Goal: Information Seeking & Learning: Learn about a topic

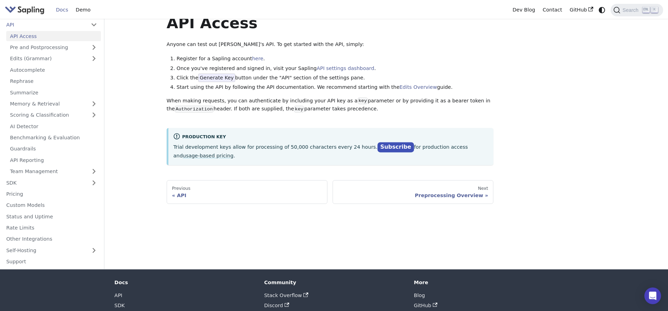
scroll to position [35, 0]
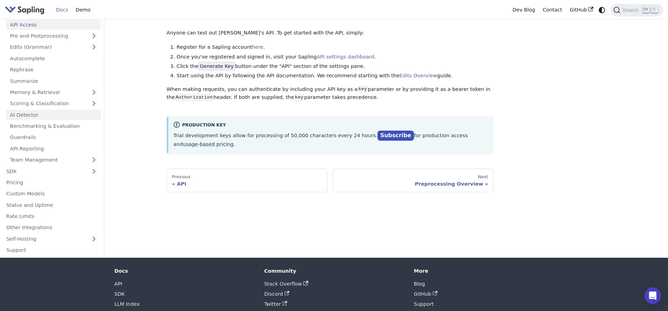
click at [32, 117] on link "AI Detector" at bounding box center [53, 115] width 95 height 10
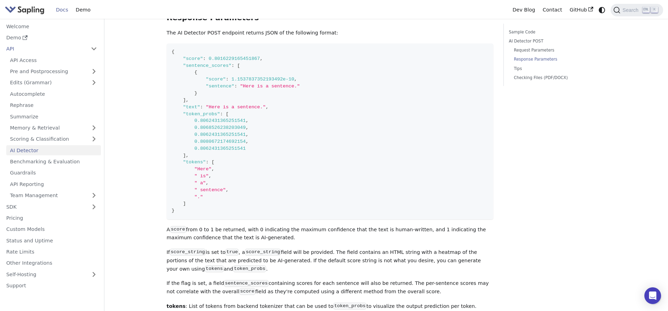
scroll to position [603, 0]
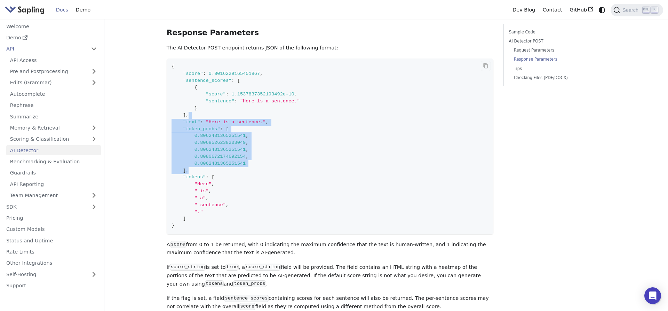
drag, startPoint x: 228, startPoint y: 98, endPoint x: 271, endPoint y: 153, distance: 69.6
click at [271, 153] on code "{ "score" : 0.8016229165451867 , "sentence_scores" : [ { "score" : 1.1537837352…" at bounding box center [330, 146] width 327 height 176
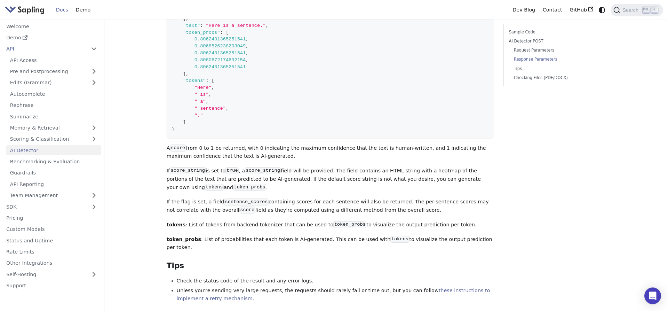
scroll to position [710, 0]
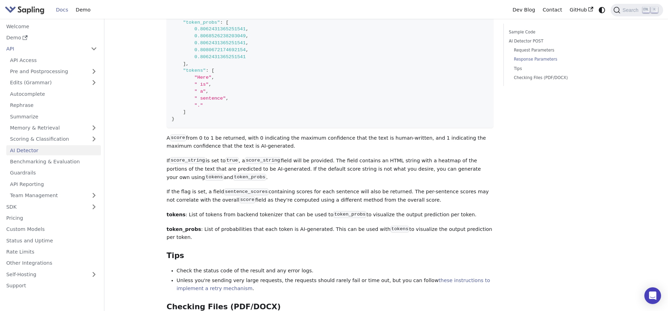
drag, startPoint x: 240, startPoint y: 117, endPoint x: 268, endPoint y: 129, distance: 30.1
click at [268, 134] on p "A score from 0 to 1 be returned, with 0 indicating the maximum confidence that …" at bounding box center [330, 142] width 327 height 17
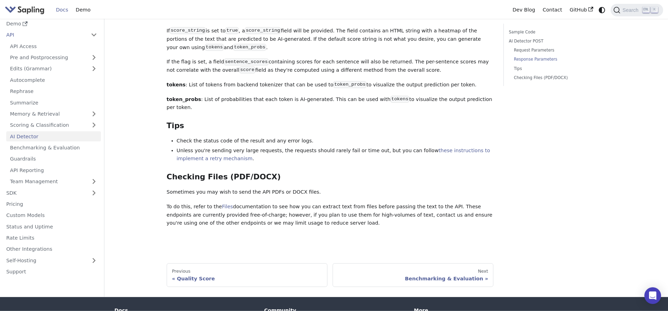
scroll to position [852, 0]
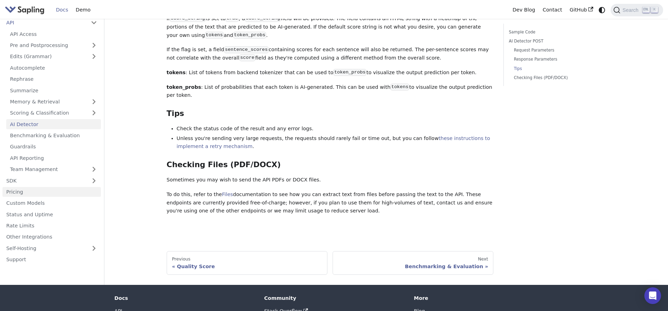
click at [13, 187] on link "Pricing" at bounding box center [51, 192] width 98 height 10
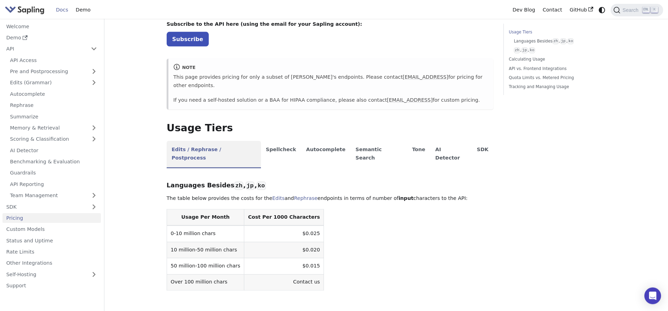
scroll to position [71, 0]
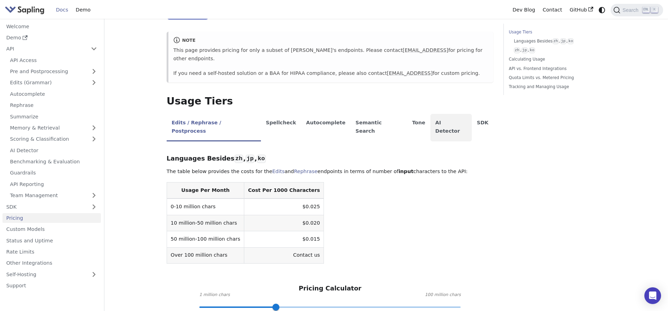
click at [430, 114] on li "AI Detector" at bounding box center [451, 127] width 42 height 27
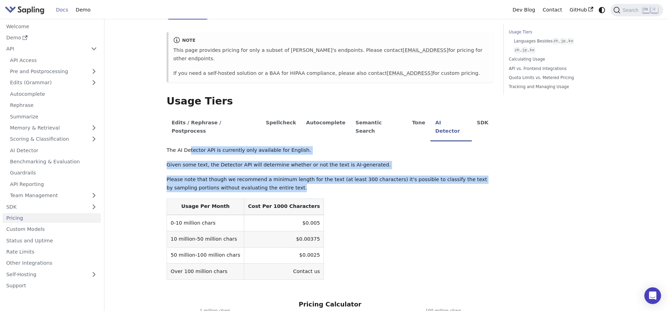
drag, startPoint x: 188, startPoint y: 133, endPoint x: 254, endPoint y: 173, distance: 76.8
click at [254, 173] on div "The AI Detector API is currently only available for English. Given some text, t…" at bounding box center [330, 234] width 327 height 177
click at [254, 175] on p "Please note that though we recommend a minimum length for the text (at least 30…" at bounding box center [330, 183] width 327 height 17
drag, startPoint x: 259, startPoint y: 172, endPoint x: 172, endPoint y: 134, distance: 95.0
click at [172, 146] on div "The AI Detector API is currently only available for English. Given some text, t…" at bounding box center [330, 234] width 327 height 177
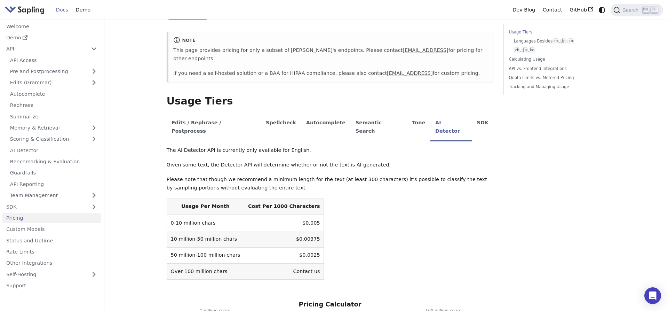
click at [172, 146] on p "The AI Detector API is currently only available for English." at bounding box center [330, 150] width 327 height 8
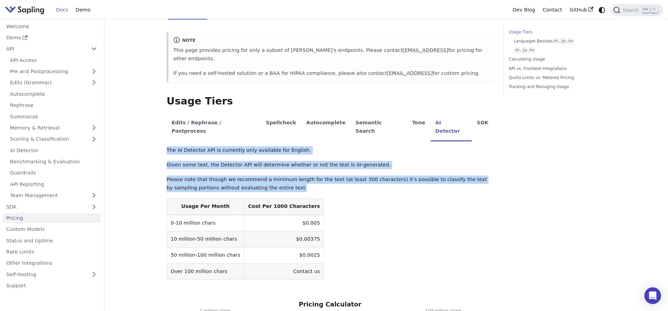
drag, startPoint x: 172, startPoint y: 134, endPoint x: 246, endPoint y: 169, distance: 81.7
click at [246, 169] on div "The AI Detector API is currently only available for English. Given some text, t…" at bounding box center [330, 234] width 327 height 177
click at [246, 175] on p "Please note that though we recommend a minimum length for the text (at least 30…" at bounding box center [330, 183] width 327 height 17
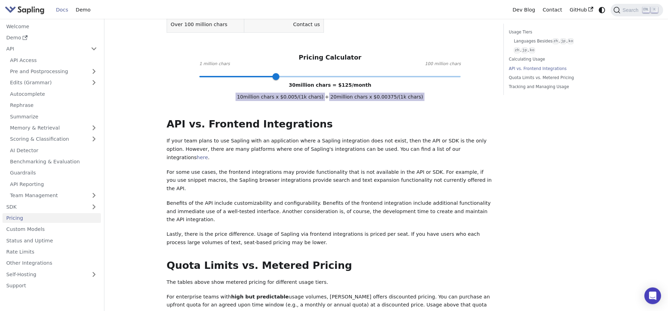
scroll to position [319, 0]
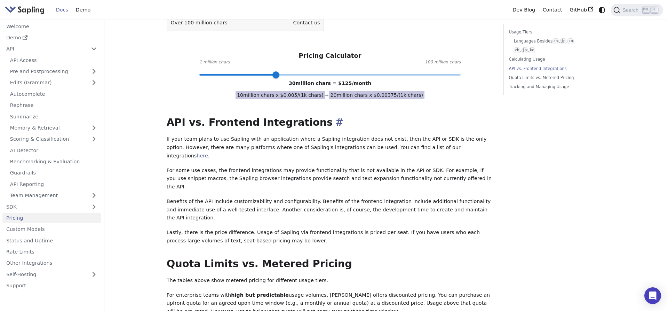
drag, startPoint x: 260, startPoint y: 199, endPoint x: 169, endPoint y: 107, distance: 129.4
click at [169, 107] on div "API Pricing Subscribe to the API here (using the email for your Sapling account…" at bounding box center [330, 95] width 327 height 755
click at [169, 116] on h2 "API vs. Frontend Integrations ​" at bounding box center [330, 122] width 327 height 13
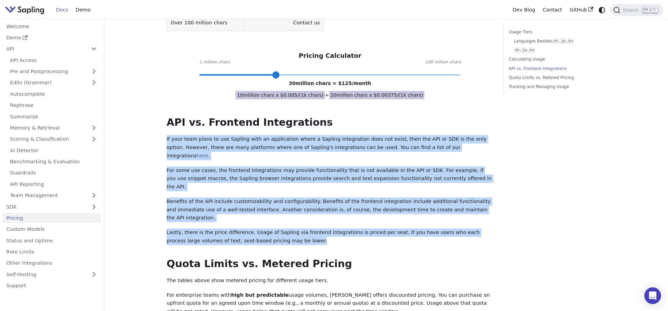
drag, startPoint x: 169, startPoint y: 107, endPoint x: 260, endPoint y: 205, distance: 133.4
click at [260, 205] on div "API Pricing Subscribe to the API here (using the email for your Sapling account…" at bounding box center [330, 95] width 327 height 755
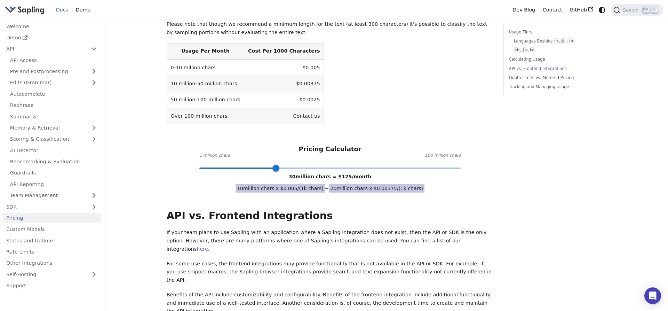
scroll to position [213, 0]
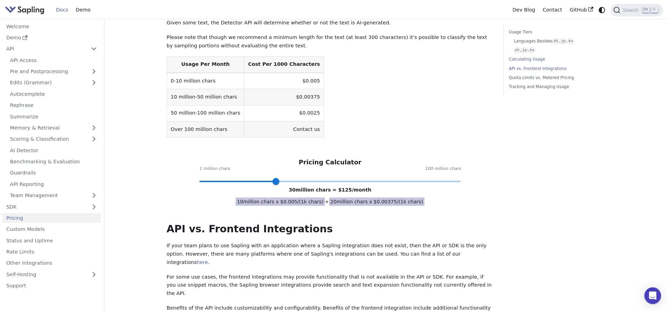
click at [526, 71] on link "API vs. Frontend Integrations" at bounding box center [556, 68] width 94 height 7
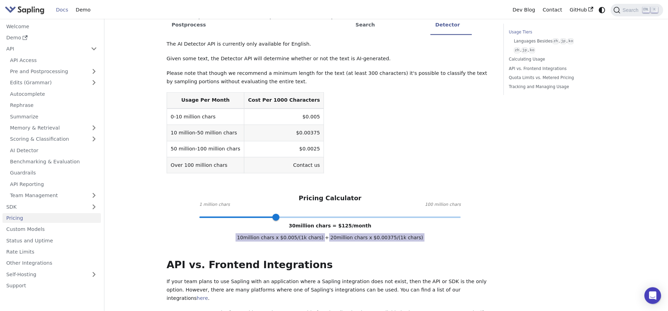
scroll to position [142, 0]
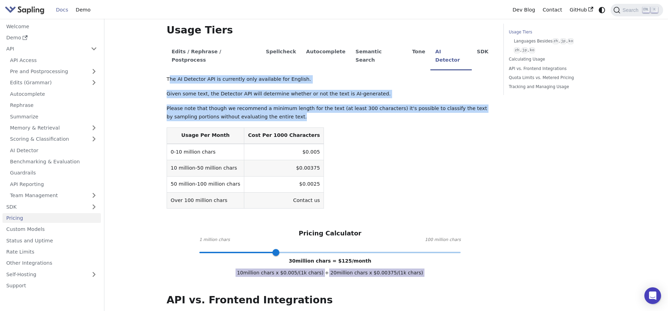
drag, startPoint x: 168, startPoint y: 62, endPoint x: 242, endPoint y: 101, distance: 83.7
click at [242, 101] on div "The AI Detector API is currently only available for English. Given some text, t…" at bounding box center [330, 163] width 327 height 177
click at [242, 104] on p "Please note that though we recommend a minimum length for the text (at least 30…" at bounding box center [330, 112] width 327 height 17
drag, startPoint x: 246, startPoint y: 100, endPoint x: 167, endPoint y: 62, distance: 87.9
click at [167, 75] on div "The AI Detector API is currently only available for English. Given some text, t…" at bounding box center [330, 163] width 327 height 177
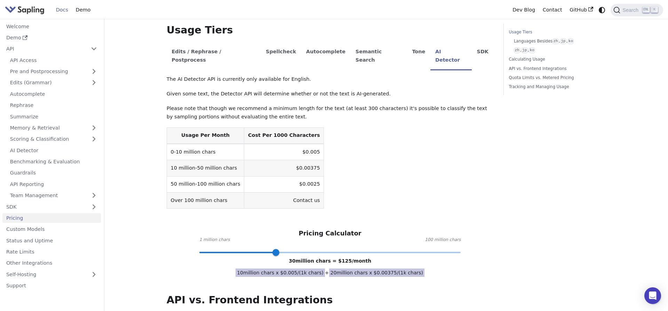
click at [167, 75] on p "The AI Detector API is currently only available for English." at bounding box center [330, 79] width 327 height 8
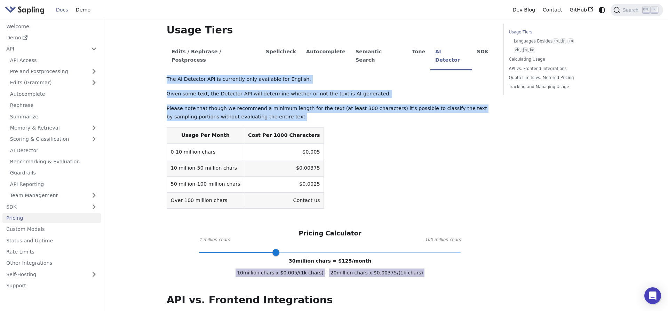
drag, startPoint x: 167, startPoint y: 62, endPoint x: 244, endPoint y: 99, distance: 85.6
click at [244, 99] on div "The AI Detector API is currently only available for English. Given some text, t…" at bounding box center [330, 163] width 327 height 177
click at [244, 104] on p "Please note that though we recommend a minimum length for the text (at least 30…" at bounding box center [330, 112] width 327 height 17
drag, startPoint x: 244, startPoint y: 99, endPoint x: 170, endPoint y: 63, distance: 82.9
click at [170, 75] on div "The AI Detector API is currently only available for English. Given some text, t…" at bounding box center [330, 163] width 327 height 177
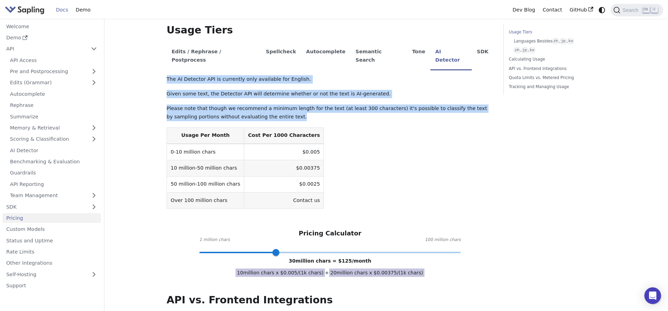
click at [170, 75] on p "The AI Detector API is currently only available for English." at bounding box center [330, 79] width 327 height 8
drag, startPoint x: 168, startPoint y: 62, endPoint x: 243, endPoint y: 101, distance: 84.2
click at [243, 101] on div "The AI Detector API is currently only available for English. Given some text, t…" at bounding box center [330, 163] width 327 height 177
click at [243, 104] on p "Please note that though we recommend a minimum length for the text (at least 30…" at bounding box center [330, 112] width 327 height 17
drag, startPoint x: 245, startPoint y: 101, endPoint x: 165, endPoint y: 62, distance: 88.7
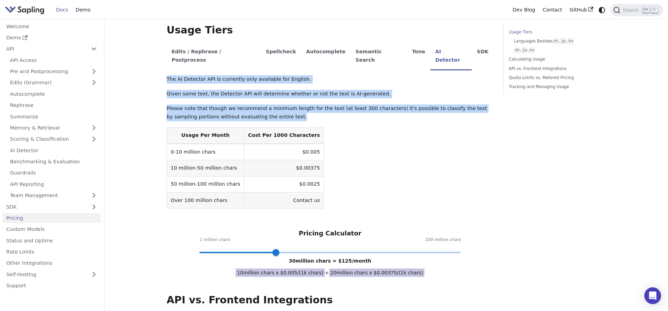
click at [165, 62] on div "Pricing On this page API Pricing Subscribe to the API here (using the email for…" at bounding box center [329, 286] width 337 height 808
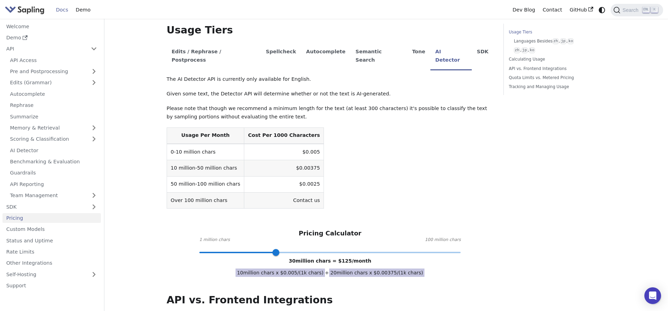
click at [165, 62] on div "Pricing On this page API Pricing Subscribe to the API here (using the email for…" at bounding box center [329, 286] width 337 height 808
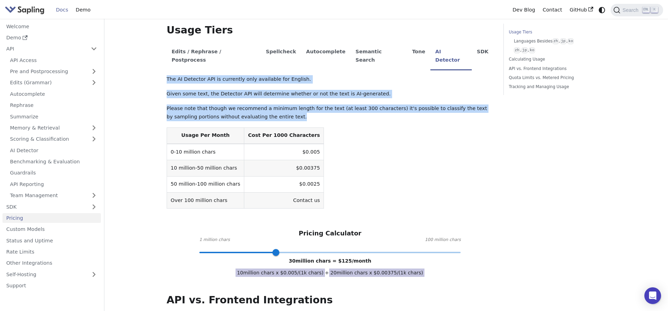
drag, startPoint x: 165, startPoint y: 62, endPoint x: 246, endPoint y: 100, distance: 88.7
click at [246, 100] on div "Pricing On this page API Pricing Subscribe to the API here (using the email for…" at bounding box center [329, 286] width 337 height 808
click at [246, 104] on p "Please note that though we recommend a minimum length for the text (at least 30…" at bounding box center [330, 112] width 327 height 17
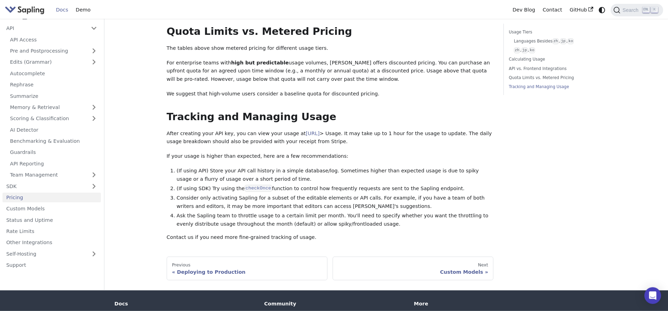
scroll to position [565, 0]
